Goal: Task Accomplishment & Management: Use online tool/utility

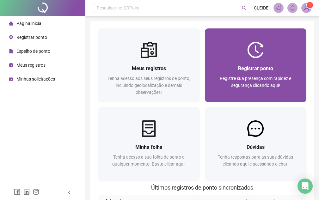
click at [247, 74] on div "Registrar ponto Registre sua presença com rapidez e segurança clicando aqui!" at bounding box center [256, 80] width 87 height 31
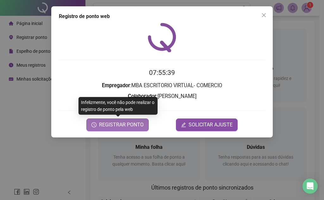
click at [127, 126] on span "REGISTRAR PONTO" at bounding box center [121, 125] width 45 height 8
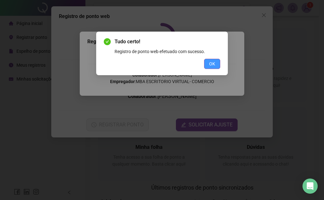
click at [213, 65] on span "OK" at bounding box center [212, 63] width 6 height 7
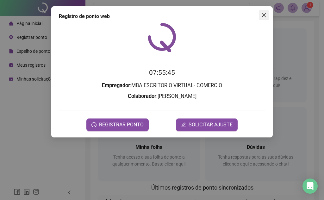
click at [266, 16] on span "Close" at bounding box center [264, 15] width 10 height 5
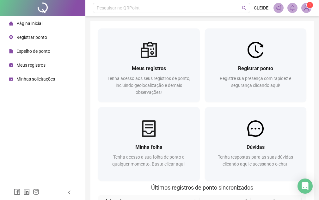
click at [305, 9] on img at bounding box center [306, 7] width 9 height 9
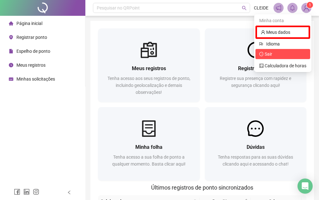
click at [272, 56] on span "Sair" at bounding box center [269, 54] width 8 height 5
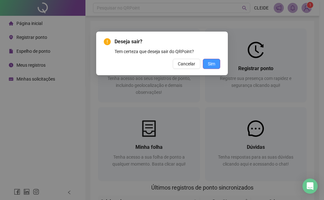
click at [217, 65] on button "Sim" at bounding box center [211, 64] width 17 height 10
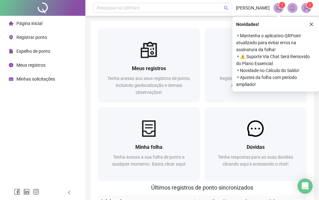
click at [39, 38] on span "Registrar ponto" at bounding box center [31, 37] width 31 height 5
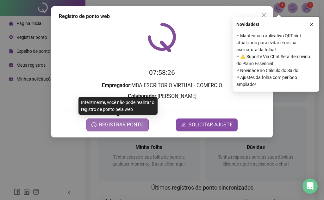
click at [136, 126] on span "REGISTRAR PONTO" at bounding box center [121, 125] width 45 height 8
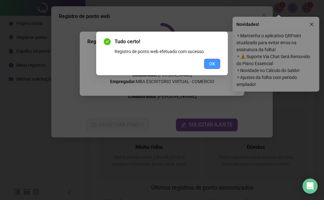
click at [213, 62] on span "OK" at bounding box center [212, 63] width 6 height 7
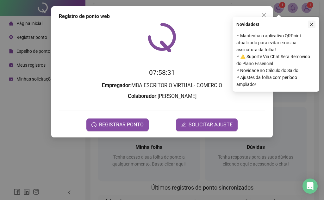
click at [312, 24] on icon "close" at bounding box center [311, 24] width 4 height 4
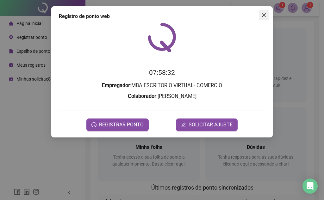
click at [265, 16] on icon "close" at bounding box center [264, 15] width 4 height 4
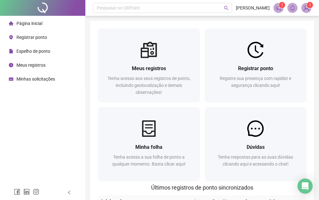
click at [302, 6] on img at bounding box center [306, 7] width 9 height 9
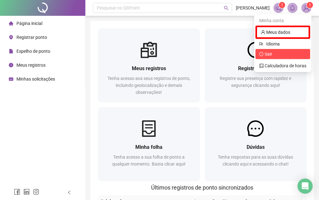
click at [275, 56] on span "Sair" at bounding box center [282, 54] width 47 height 7
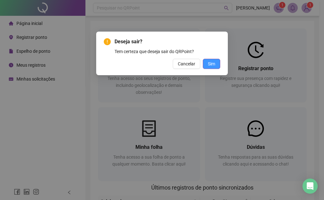
click at [207, 63] on button "Sim" at bounding box center [211, 64] width 17 height 10
